Goal: Transaction & Acquisition: Purchase product/service

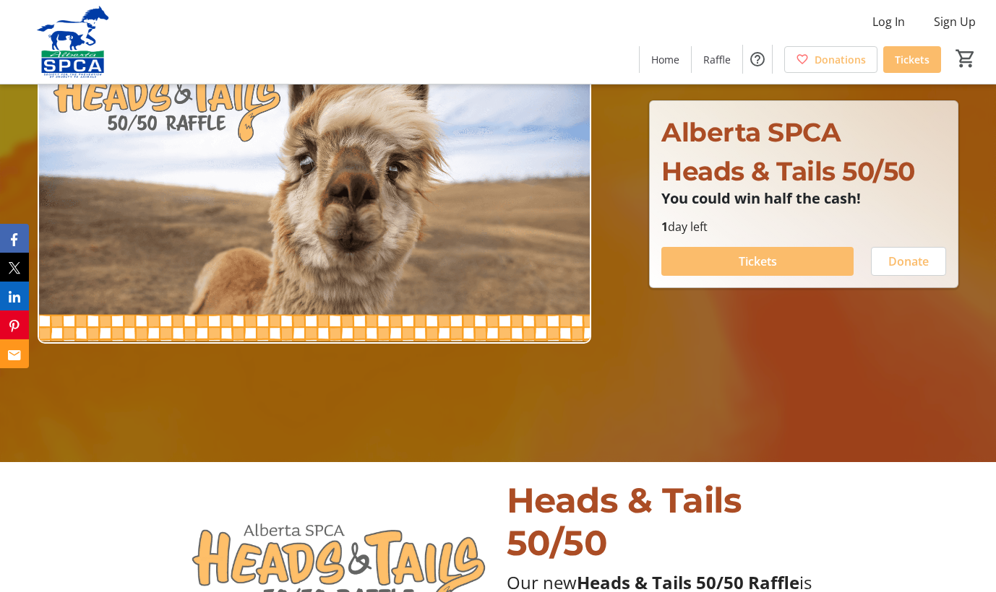
scroll to position [132, 0]
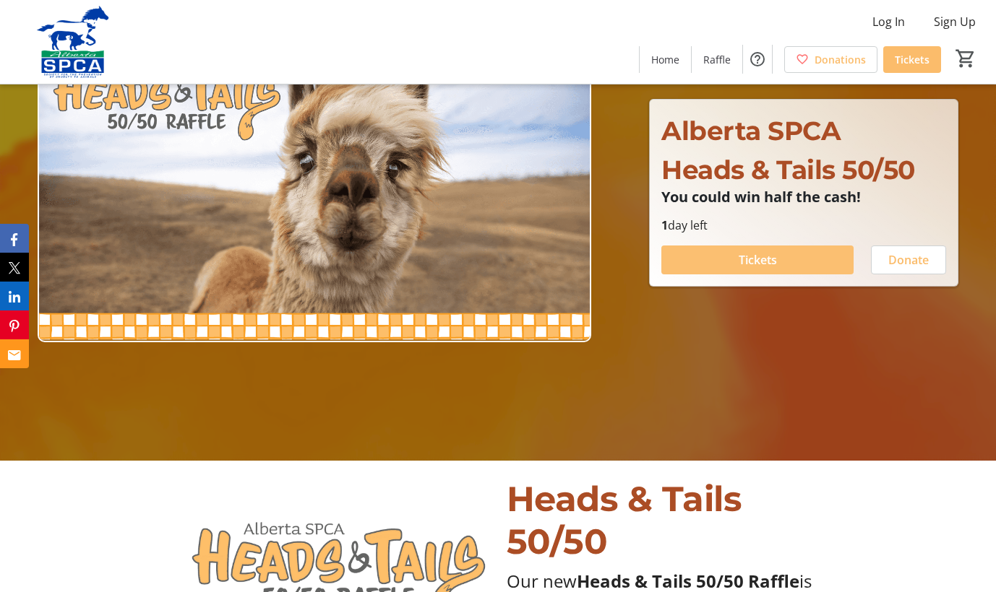
click at [742, 260] on span "Tickets" at bounding box center [757, 259] width 38 height 17
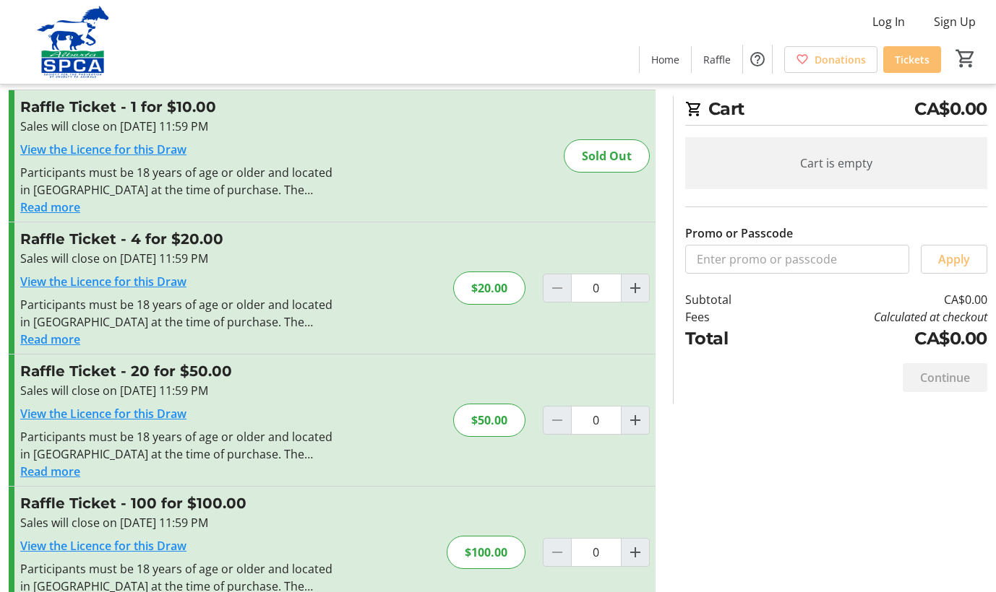
scroll to position [73, 0]
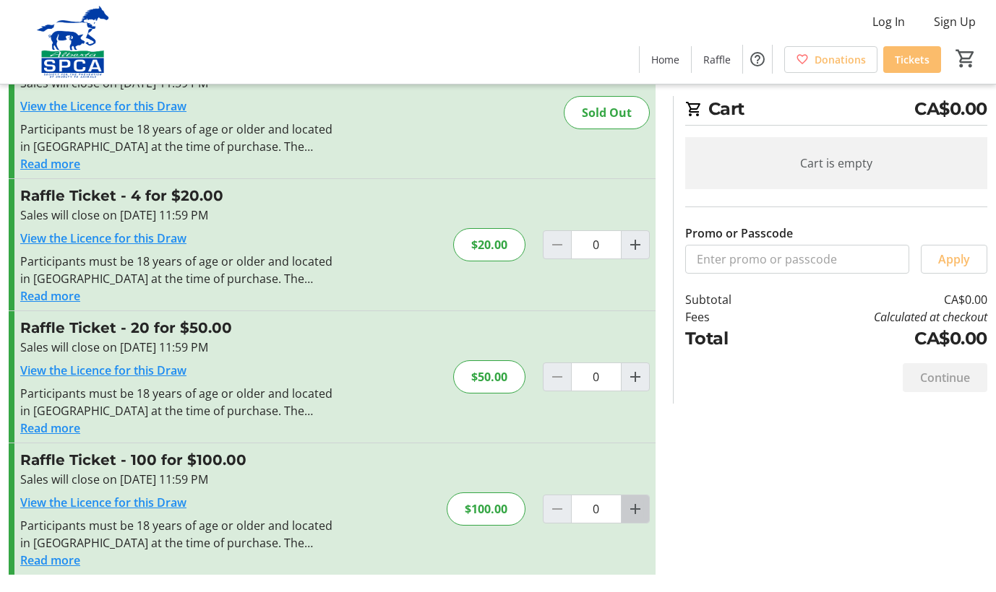
click at [632, 513] on mat-icon "Increment by one" at bounding box center [634, 509] width 17 height 17
type input "1"
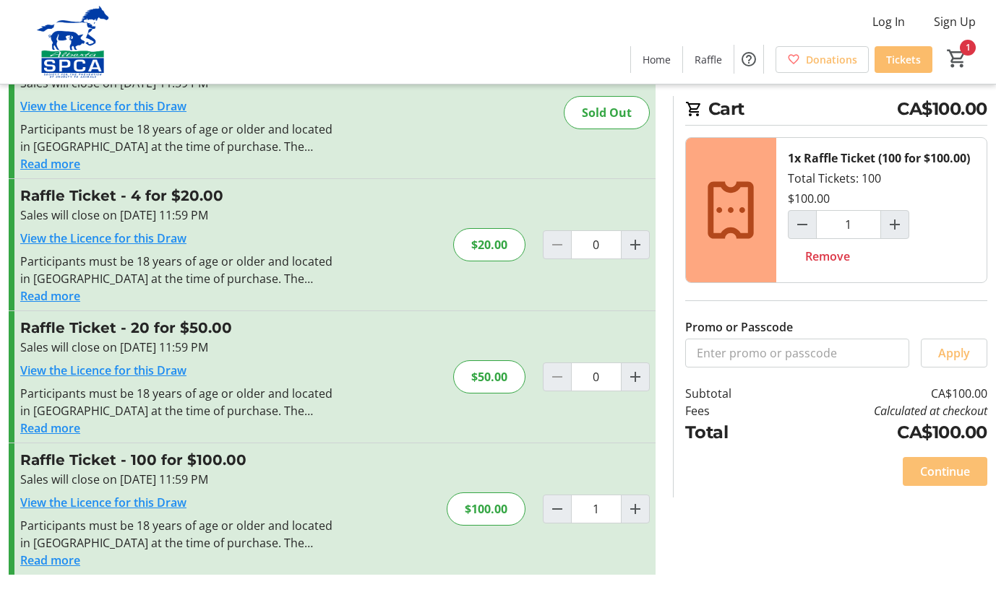
click at [941, 473] on span "Continue" at bounding box center [945, 471] width 50 height 17
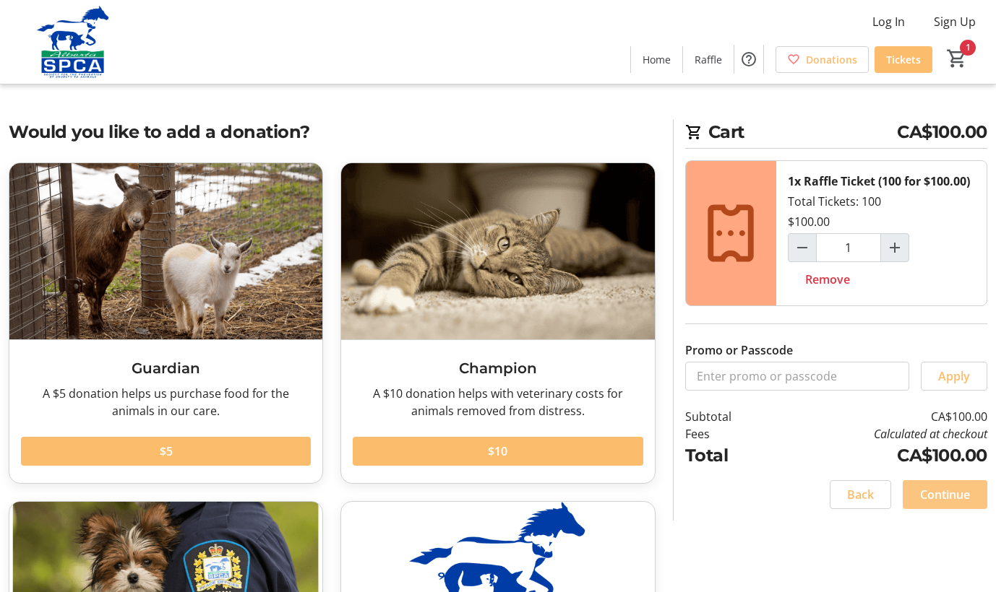
click at [938, 497] on span "Continue" at bounding box center [945, 494] width 50 height 17
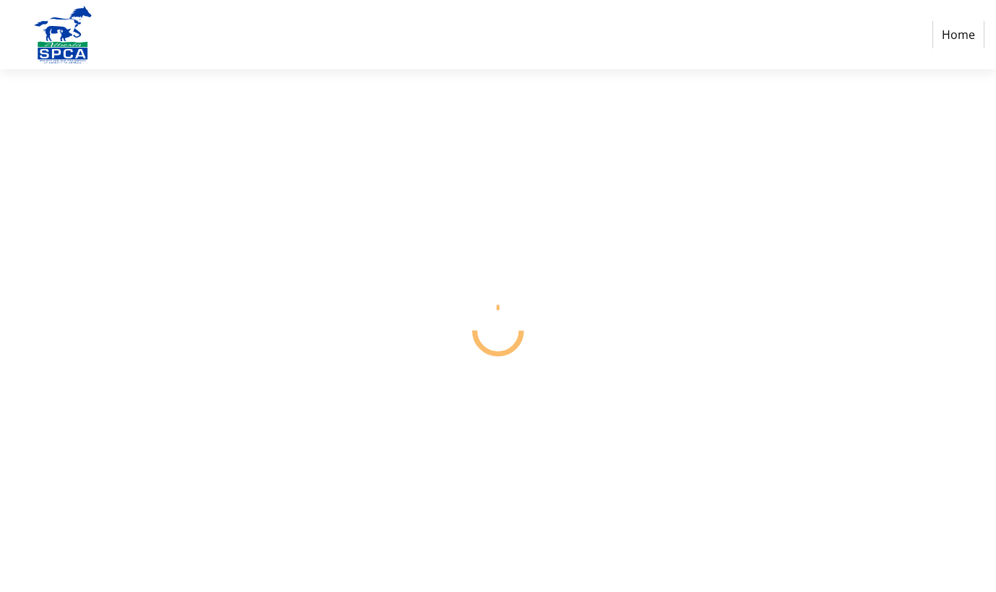
select select "CA"
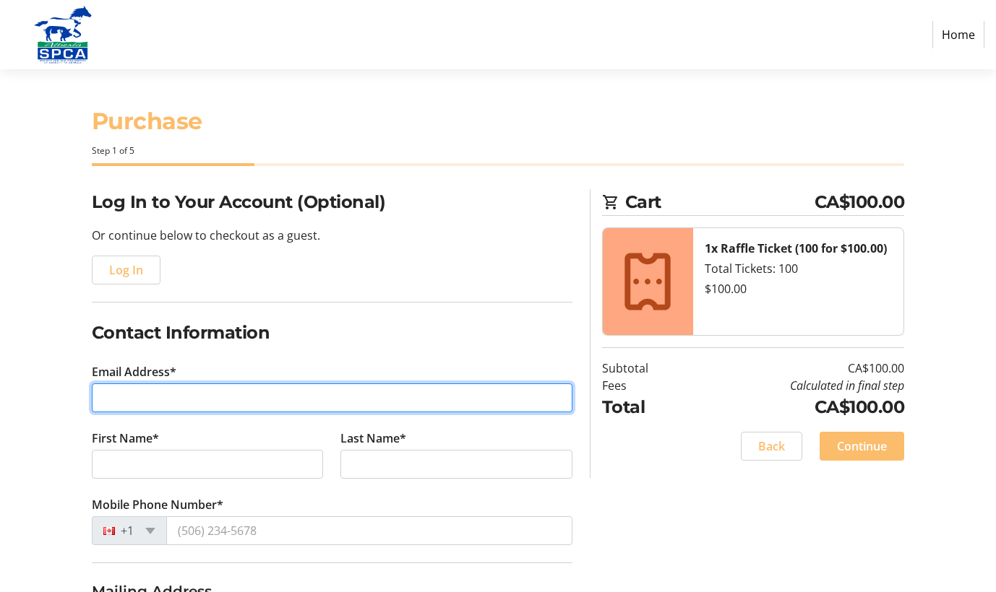
click at [279, 393] on input "Email Address*" at bounding box center [332, 398] width 481 height 29
type input "[EMAIL_ADDRESS][PERSON_NAME][DOMAIN_NAME]"
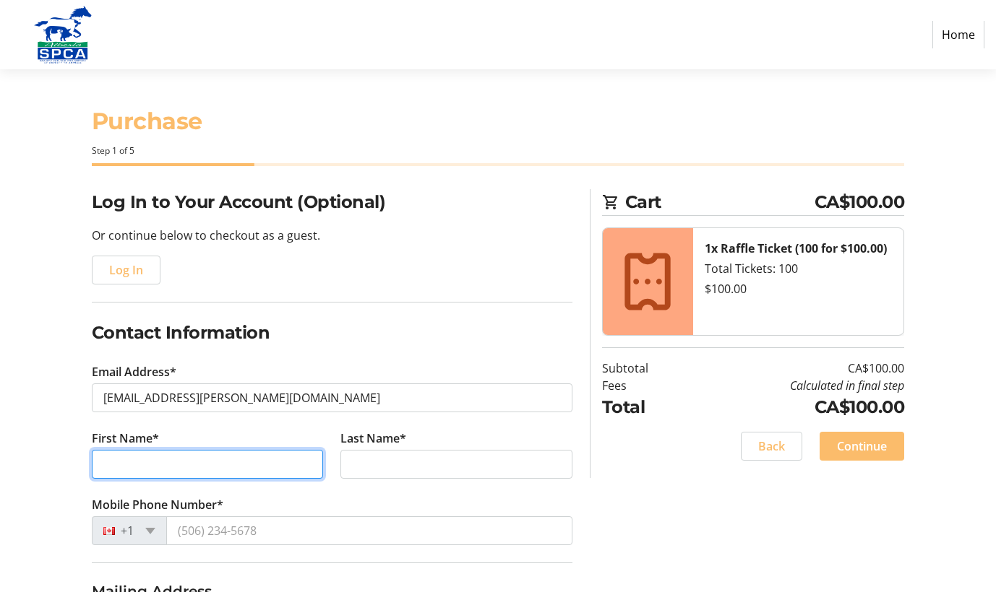
type input "[PERSON_NAME]"
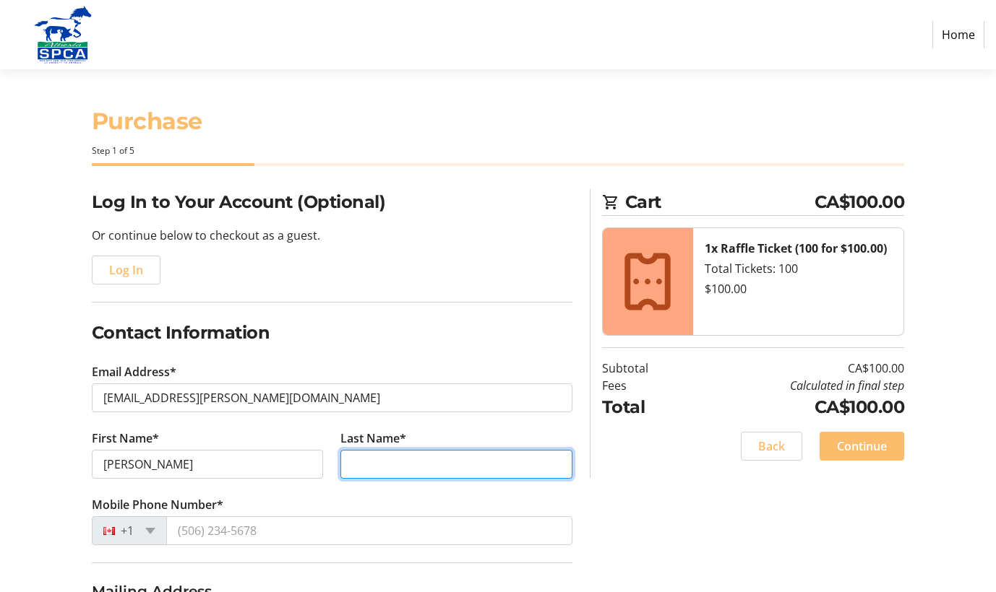
type input "[PERSON_NAME]"
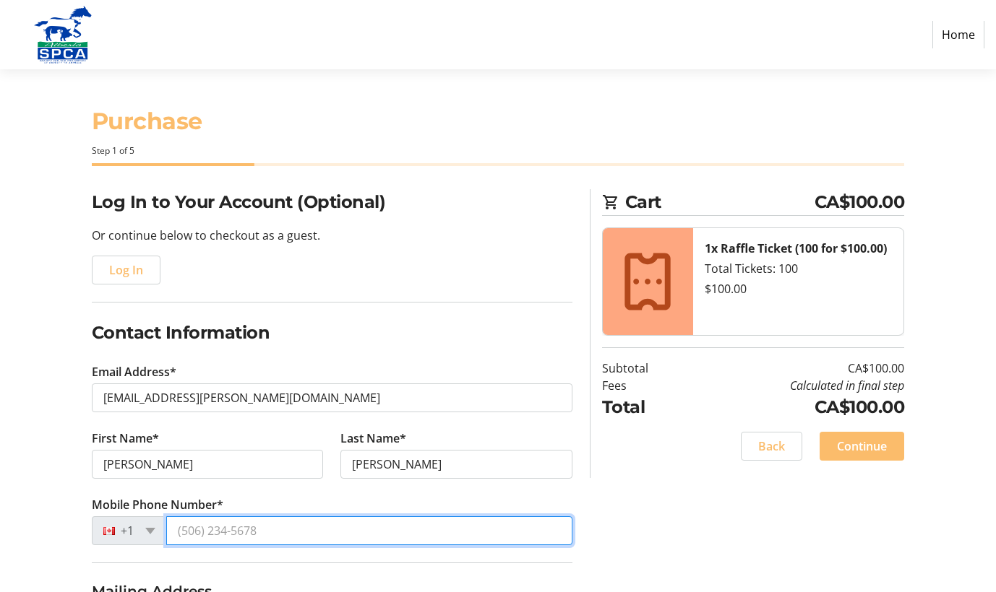
type input "[PHONE_NUMBER]"
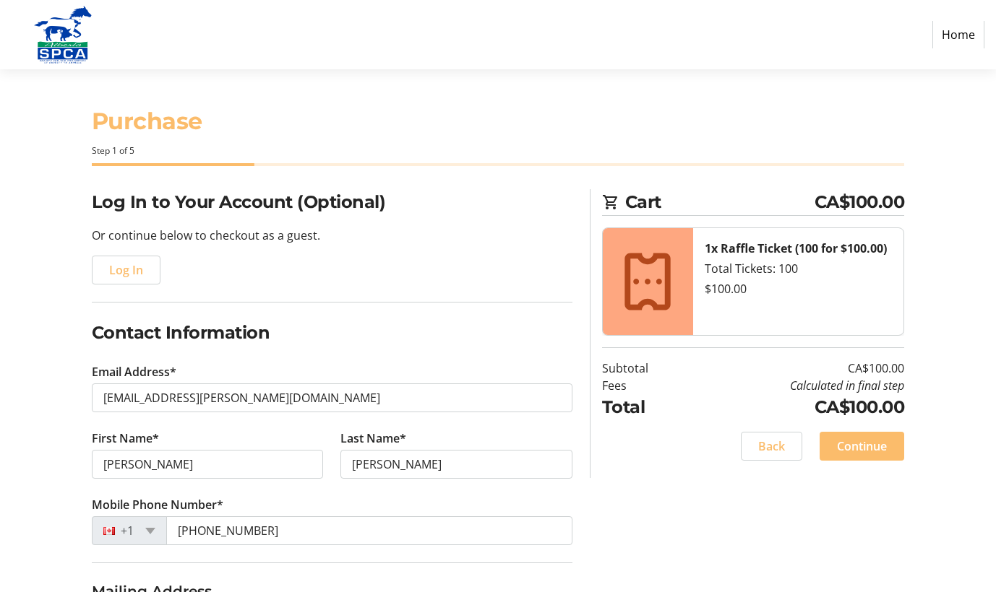
type input "[STREET_ADDRESS]"
type input "[GEOGRAPHIC_DATA]"
select select "AB"
type input "T3L 2Y5"
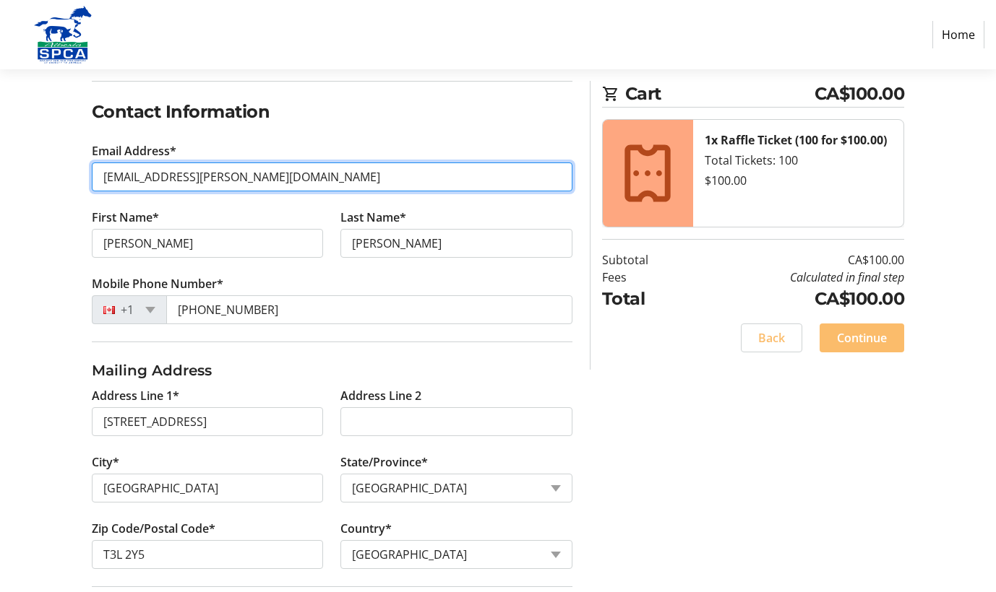
scroll to position [223, 0]
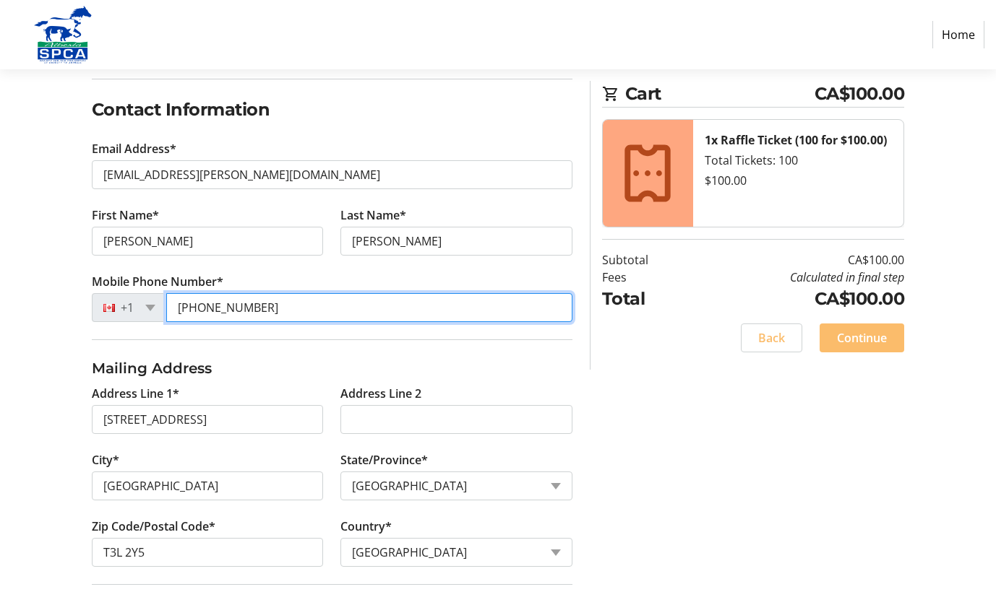
drag, startPoint x: 264, startPoint y: 305, endPoint x: 176, endPoint y: 305, distance: 88.9
click at [176, 305] on input "[PHONE_NUMBER]" at bounding box center [369, 307] width 406 height 29
type input "[PHONE_NUMBER]"
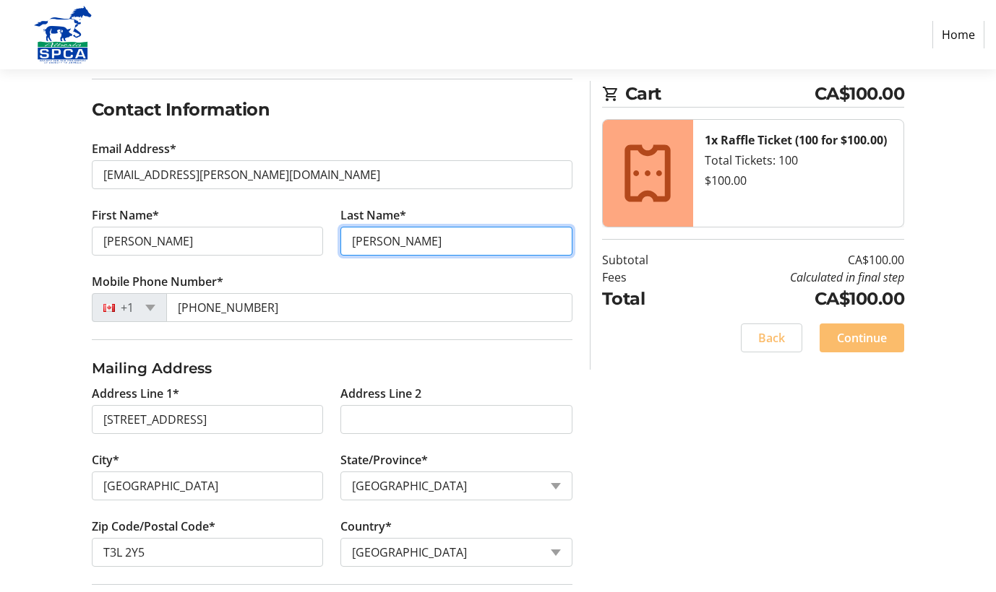
drag, startPoint x: 426, startPoint y: 242, endPoint x: 287, endPoint y: 242, distance: 138.7
click at [287, 242] on div "First Name* [PERSON_NAME] Last Name* [PERSON_NAME]" at bounding box center [332, 240] width 498 height 66
type input "[PERSON_NAME]"
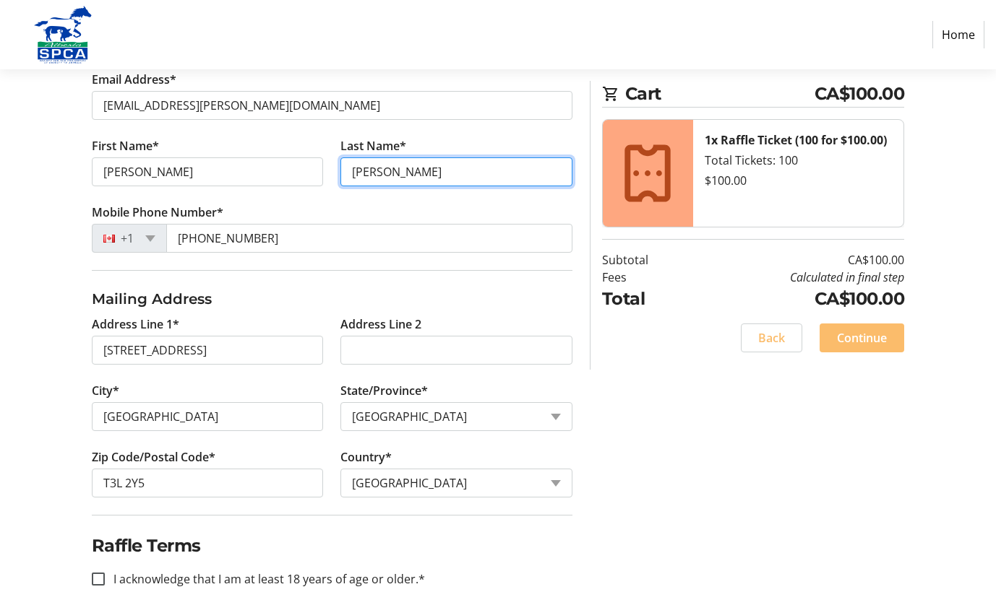
scroll to position [323, 0]
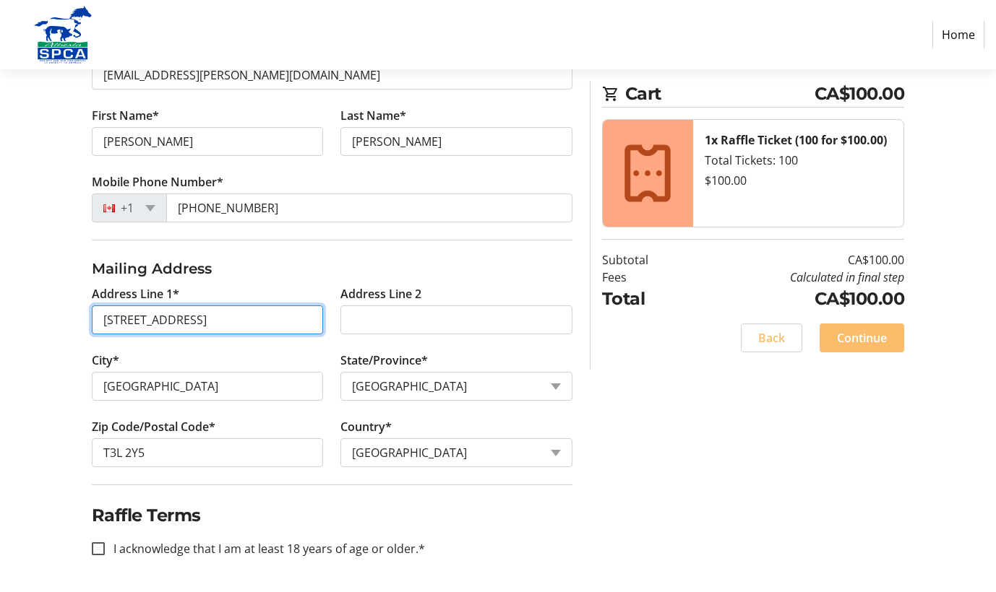
drag, startPoint x: 288, startPoint y: 318, endPoint x: 74, endPoint y: 315, distance: 213.2
click at [74, 315] on div "Log In to Your Account (Optional) Or continue below to checkout as a guest. Log…" at bounding box center [498, 229] width 996 height 726
type input "[STREET_ADDRESS]"
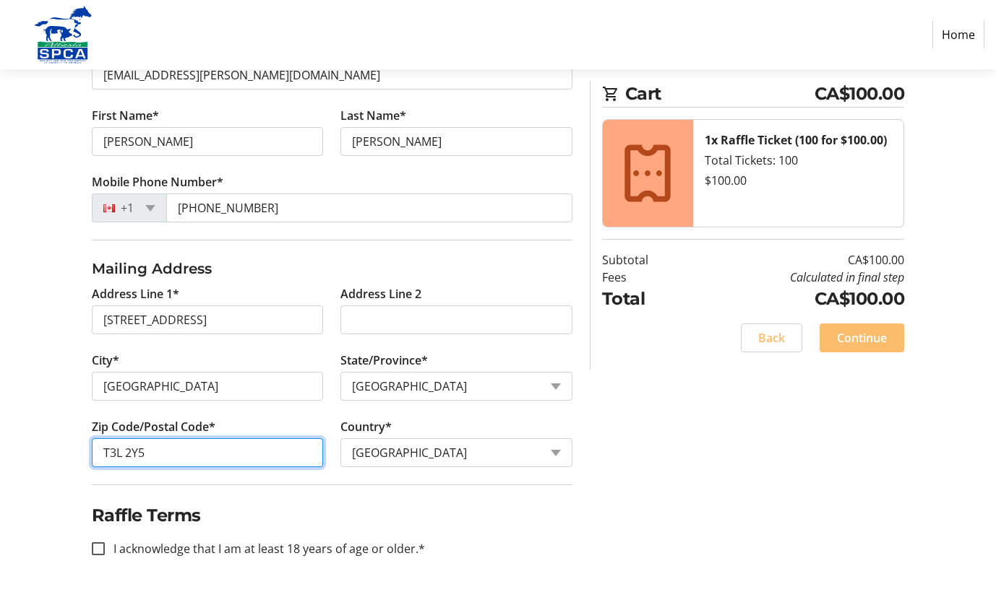
click at [147, 453] on input "T3L 2Y5" at bounding box center [208, 453] width 232 height 29
type input "T3L 2Y8"
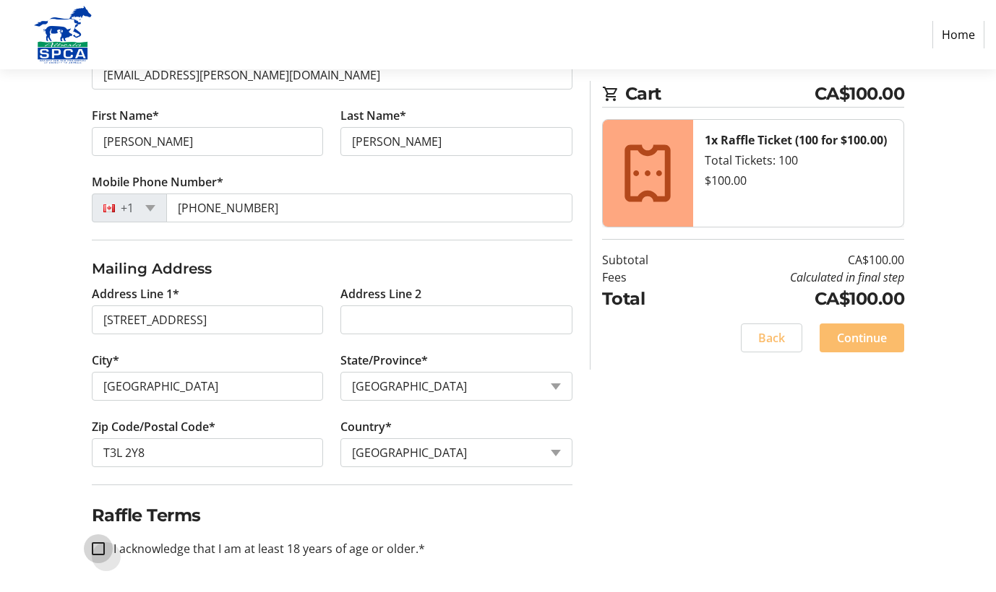
click at [100, 549] on input "I acknowledge that I am at least 18 years of age or older.*" at bounding box center [98, 549] width 13 height 13
checkbox input "true"
click at [865, 340] on span "Continue" at bounding box center [862, 337] width 50 height 17
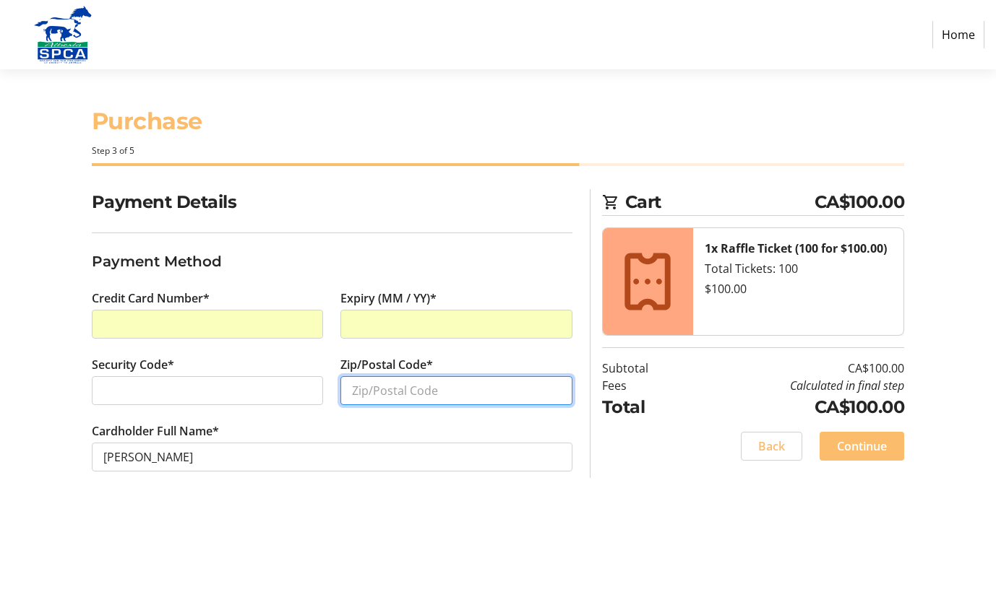
click at [417, 392] on input "Zip/Postal Code*" at bounding box center [456, 390] width 232 height 29
click at [390, 391] on input "T4C 0H1" at bounding box center [456, 390] width 232 height 29
type input "T4C 0C1"
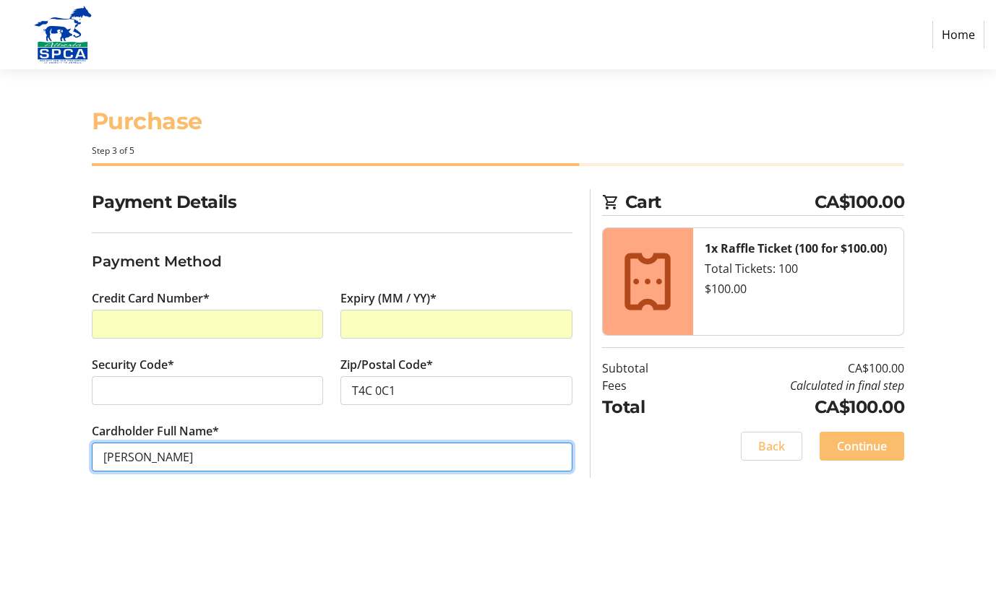
click at [160, 460] on input "[PERSON_NAME]" at bounding box center [332, 457] width 481 height 29
type input "[PERSON_NAME]"
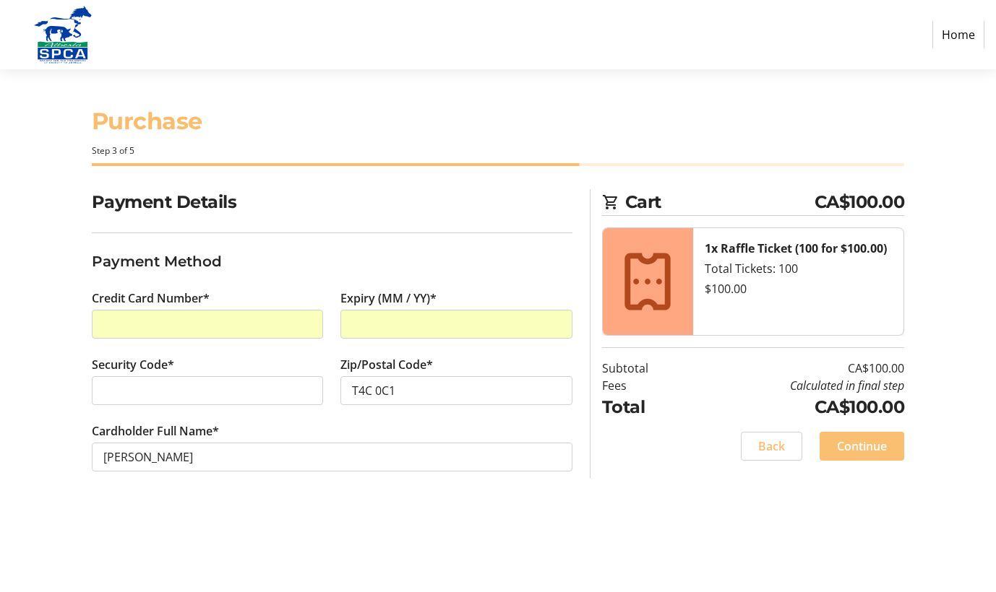
click at [853, 447] on span "Continue" at bounding box center [862, 446] width 50 height 17
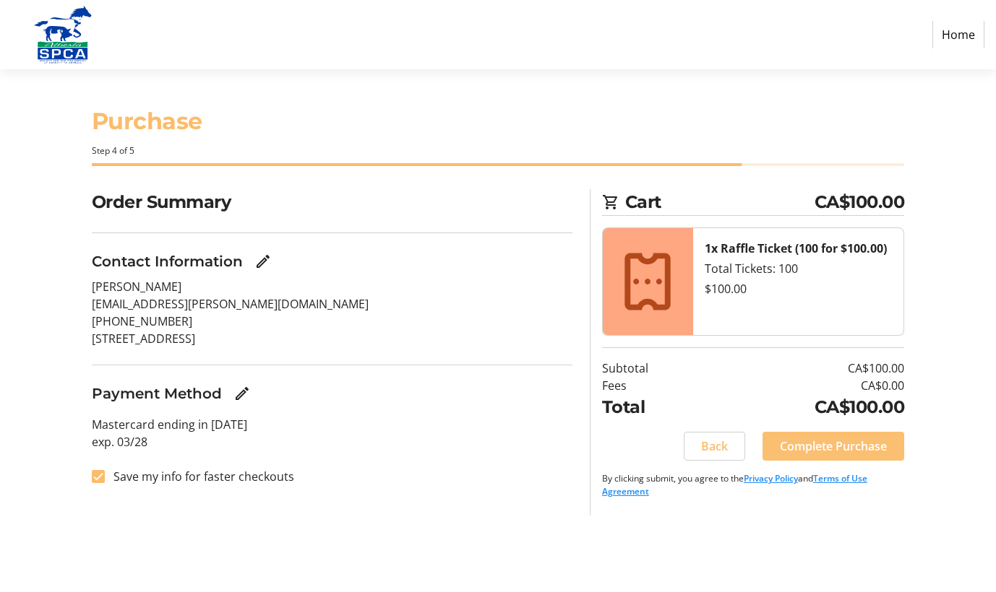
click at [847, 447] on span "Complete Purchase" at bounding box center [833, 446] width 107 height 17
